Goal: Task Accomplishment & Management: Manage account settings

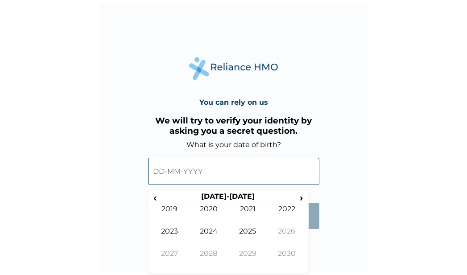
click at [219, 173] on input "text" at bounding box center [233, 171] width 171 height 27
click at [308, 235] on form "What is your date of birth? ‹ 2020-2029 › 2019 2020 2021 2022 2023 2024 2025 20…" at bounding box center [233, 189] width 171 height 98
click at [312, 235] on form "What is your date of birth? ‹ 2020-2029 › 2019 2020 2021 2022 2023 2024 2025 20…" at bounding box center [233, 189] width 171 height 98
click at [251, 178] on input "text" at bounding box center [233, 171] width 171 height 27
click at [298, 198] on span "›" at bounding box center [302, 197] width 10 height 11
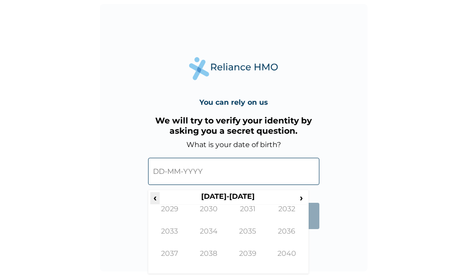
click at [157, 198] on span "‹" at bounding box center [154, 197] width 9 height 11
click at [158, 198] on span "‹" at bounding box center [154, 197] width 9 height 11
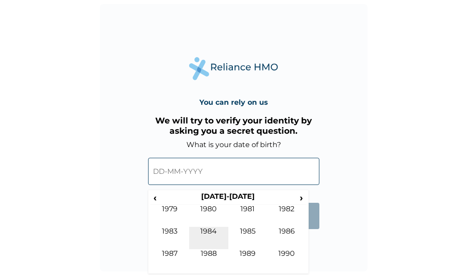
click at [215, 231] on td "1984" at bounding box center [208, 238] width 39 height 22
click at [214, 231] on td "Jun" at bounding box center [208, 238] width 39 height 22
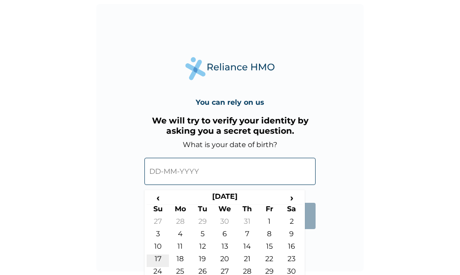
click at [161, 259] on td "17" at bounding box center [158, 261] width 22 height 12
type input "17-06-1984"
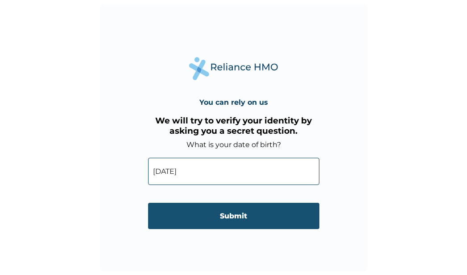
click at [236, 220] on input "Submit" at bounding box center [233, 216] width 171 height 26
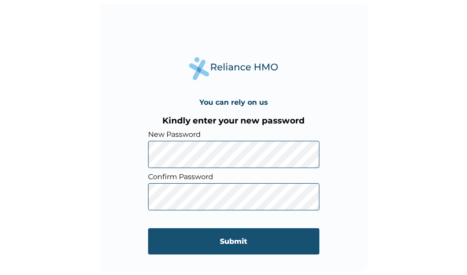
click at [274, 241] on input "Submit" at bounding box center [233, 241] width 171 height 26
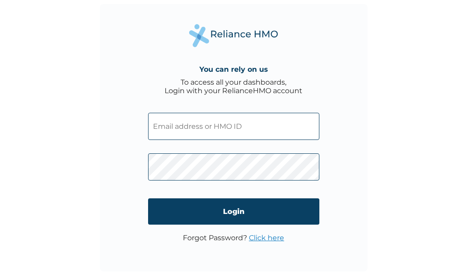
click at [214, 128] on input "text" at bounding box center [233, 126] width 171 height 27
type input "air"
click input "Login" at bounding box center [233, 211] width 171 height 26
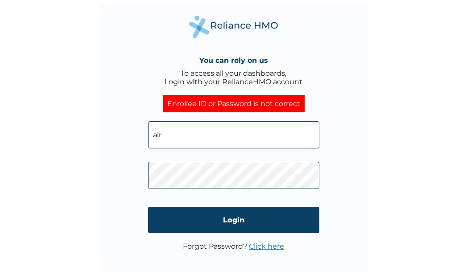
click at [171, 132] on input "air" at bounding box center [233, 134] width 171 height 27
click at [182, 139] on input "air" at bounding box center [233, 134] width 171 height 27
type input "a"
type input "AIR/10008/A"
click at [356, 174] on div "You can rely on us To access all your dashboards, Login with your RelianceHMO a…" at bounding box center [234, 138] width 268 height 268
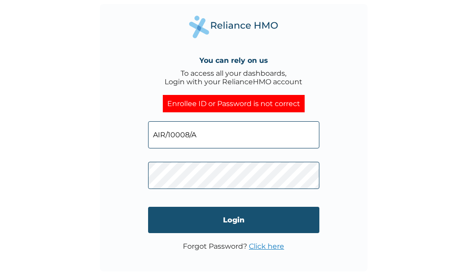
click at [268, 216] on input "Login" at bounding box center [233, 220] width 171 height 26
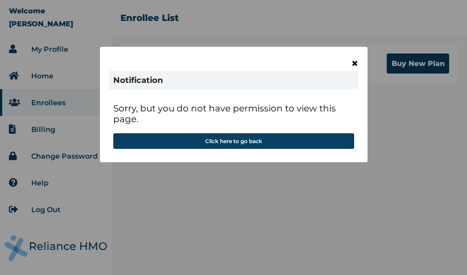
click at [355, 62] on span "×" at bounding box center [355, 63] width 8 height 15
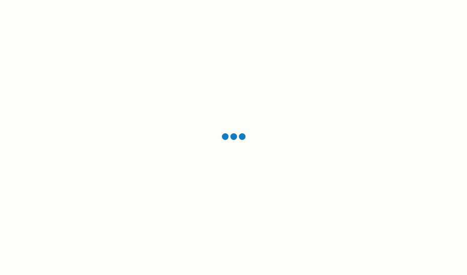
drag, startPoint x: 0, startPoint y: 0, endPoint x: 323, endPoint y: 108, distance: 340.6
click at [323, 108] on div at bounding box center [233, 137] width 467 height 275
